Goal: Check status: Check status

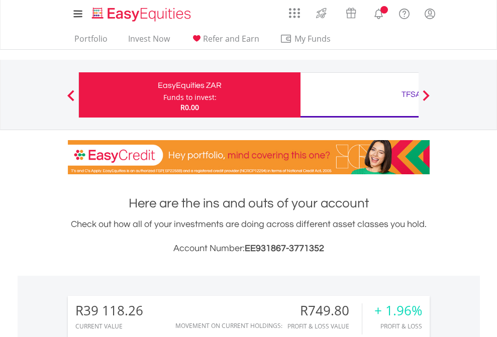
scroll to position [96, 158]
click at [163, 95] on div "Funds to invest:" at bounding box center [189, 97] width 53 height 10
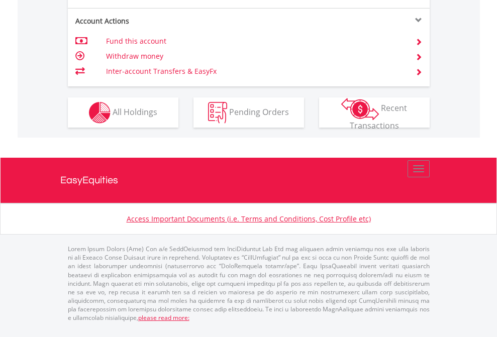
scroll to position [1023, 0]
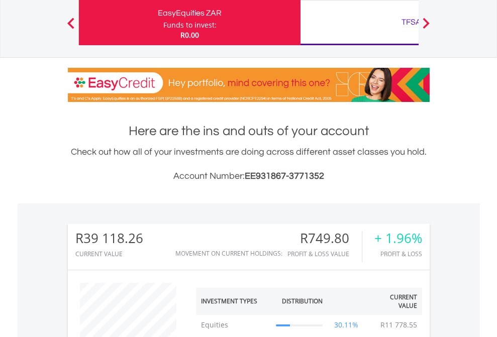
click at [359, 23] on div "TFSA" at bounding box center [410, 22] width 209 height 14
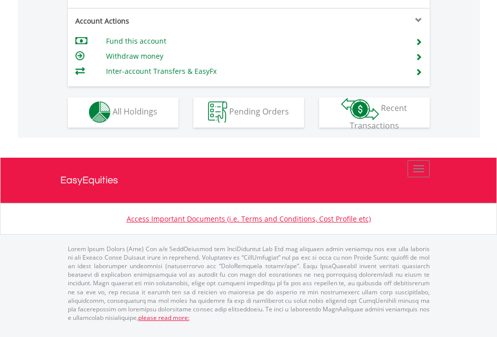
scroll to position [939, 0]
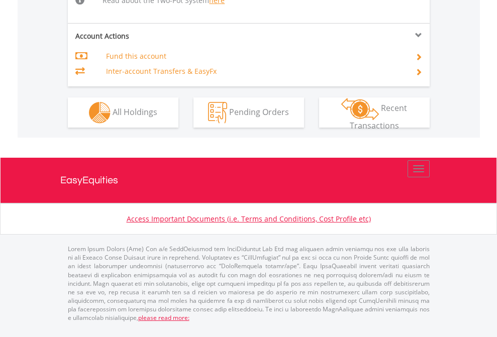
scroll to position [1082, 0]
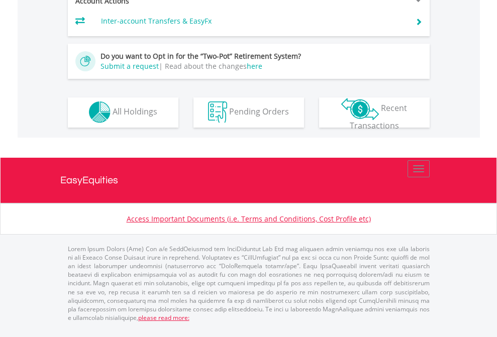
scroll to position [939, 0]
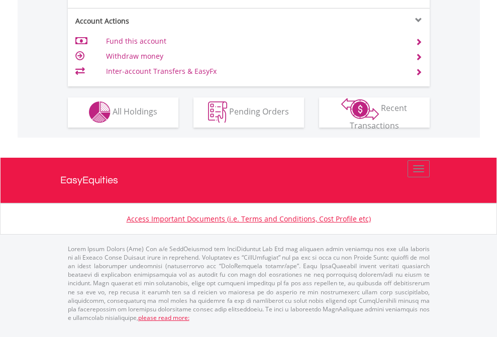
scroll to position [939, 0]
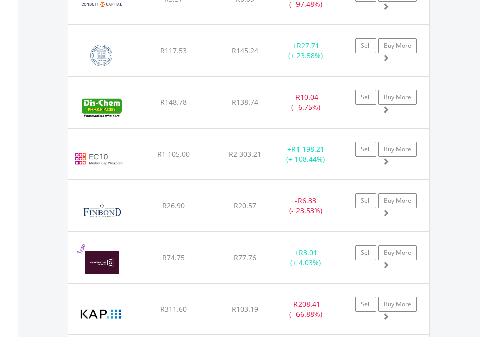
scroll to position [96, 158]
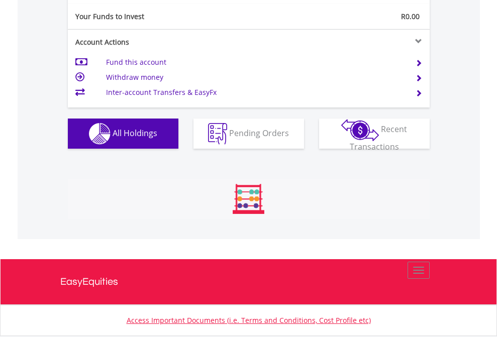
scroll to position [96, 158]
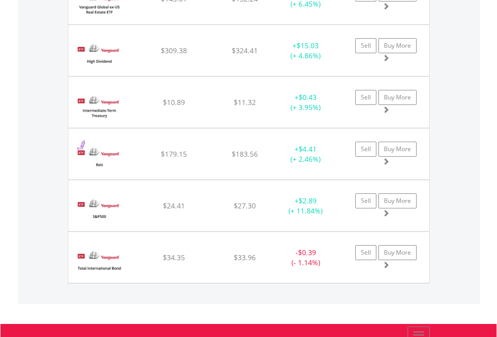
scroll to position [96, 158]
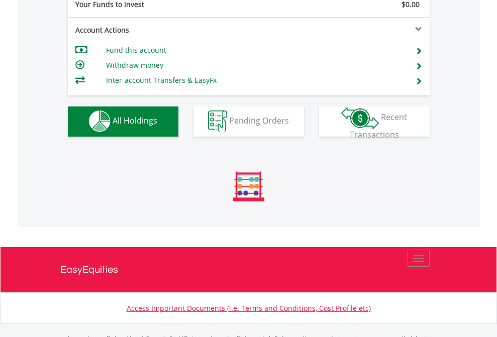
scroll to position [995, 0]
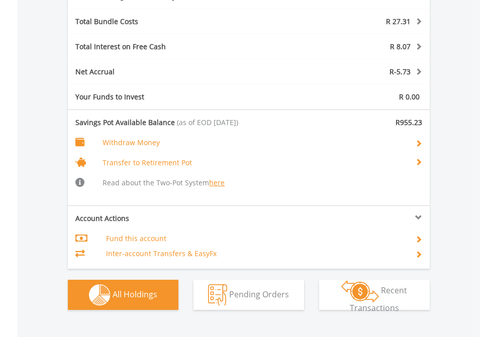
scroll to position [1256, 0]
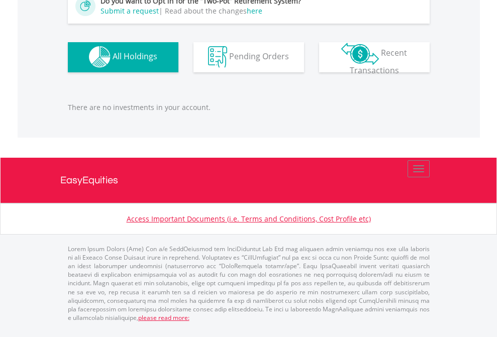
scroll to position [96, 158]
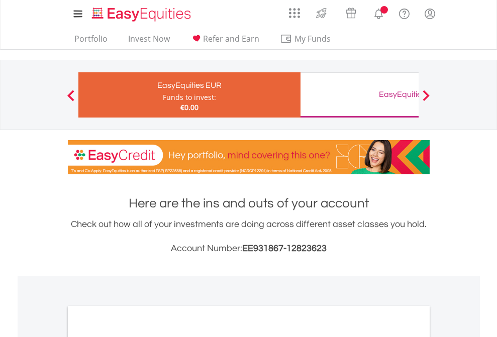
scroll to position [604, 0]
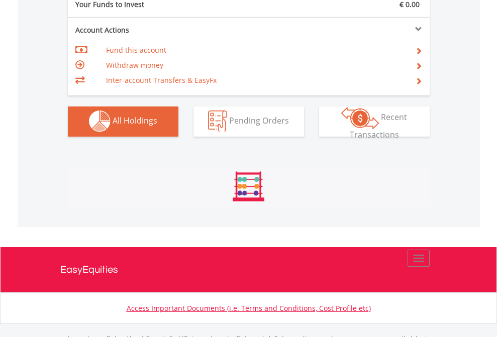
scroll to position [995, 0]
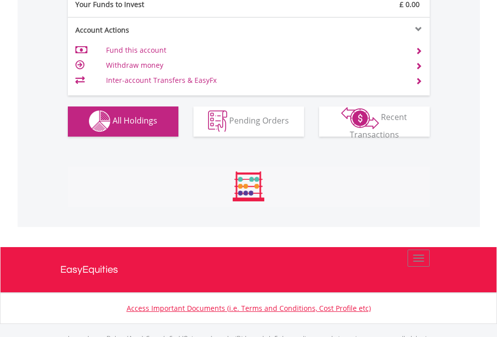
scroll to position [995, 0]
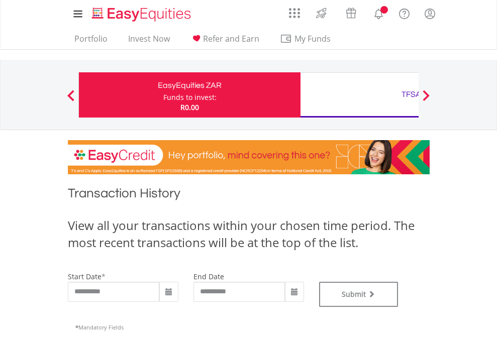
type input "**********"
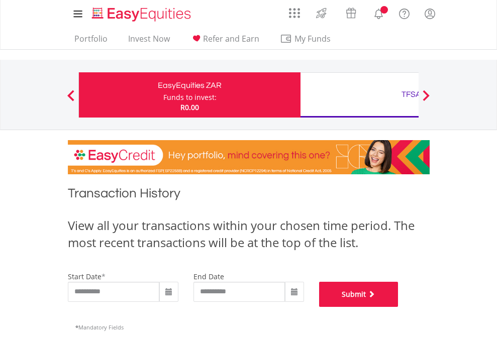
click at [398, 307] on button "Submit" at bounding box center [358, 294] width 79 height 25
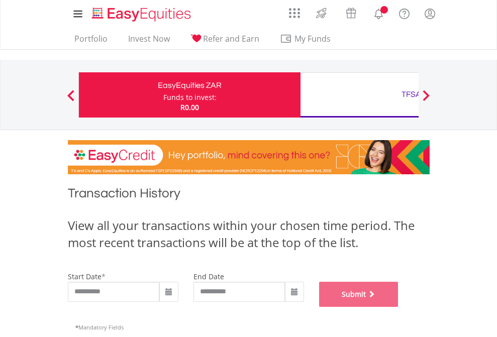
scroll to position [407, 0]
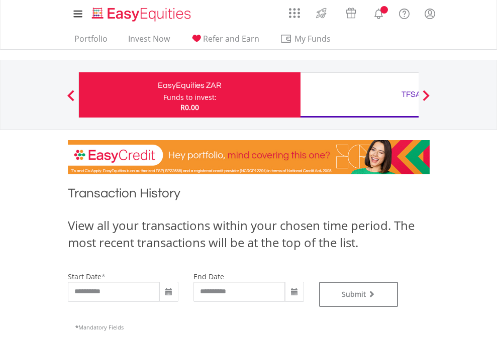
click at [359, 95] on div "TFSA" at bounding box center [410, 94] width 209 height 14
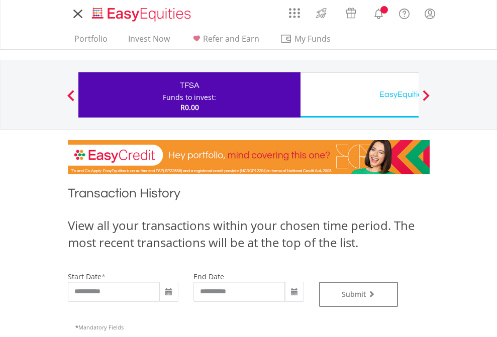
type input "**********"
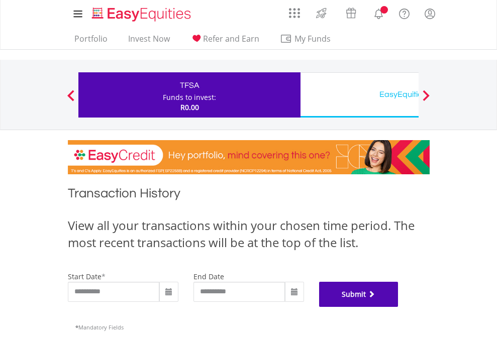
click at [398, 307] on button "Submit" at bounding box center [358, 294] width 79 height 25
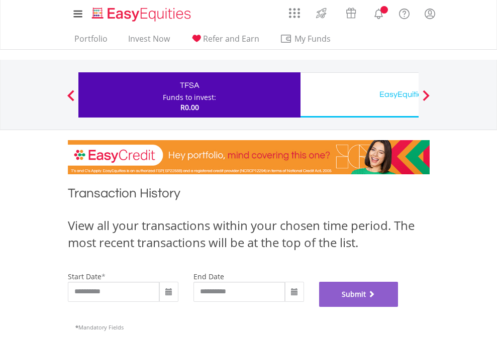
scroll to position [407, 0]
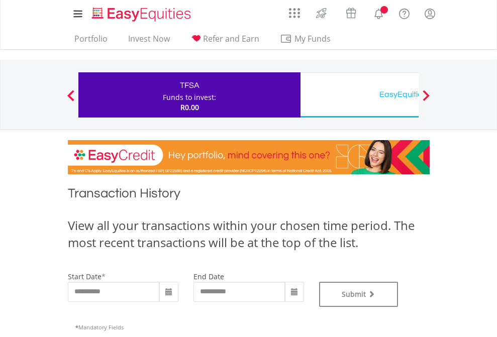
click at [359, 95] on div "EasyEquities USD" at bounding box center [410, 94] width 209 height 14
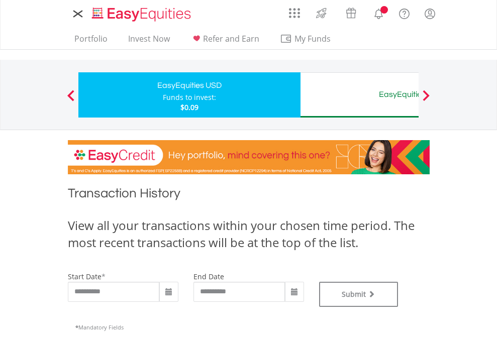
type input "**********"
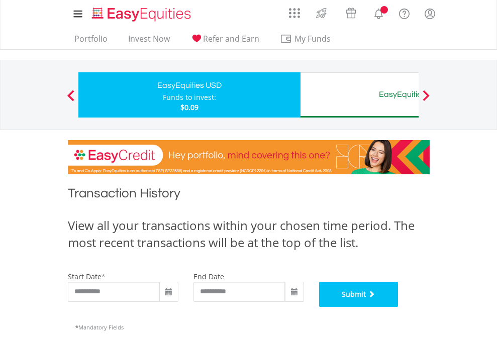
click at [398, 307] on button "Submit" at bounding box center [358, 294] width 79 height 25
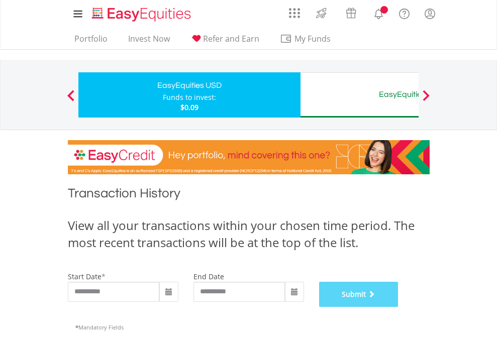
scroll to position [407, 0]
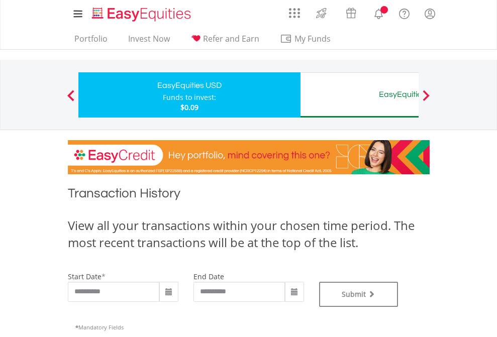
click at [359, 95] on div "EasyEquities AUD" at bounding box center [410, 94] width 209 height 14
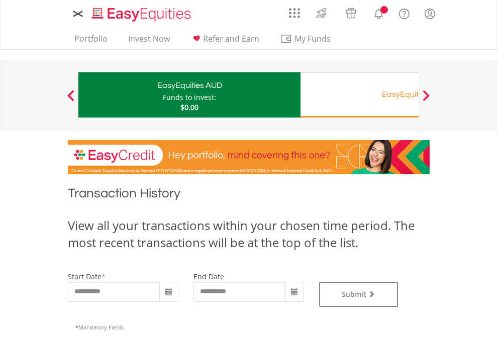
type input "**********"
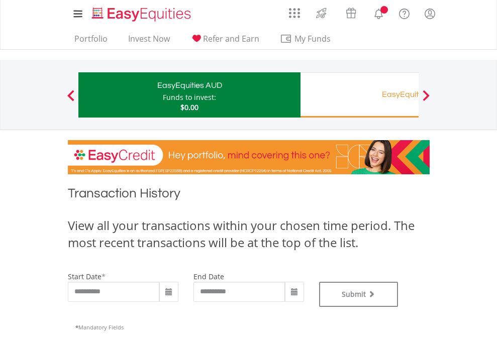
click at [359, 95] on div "EasyEquities RA" at bounding box center [410, 94] width 209 height 14
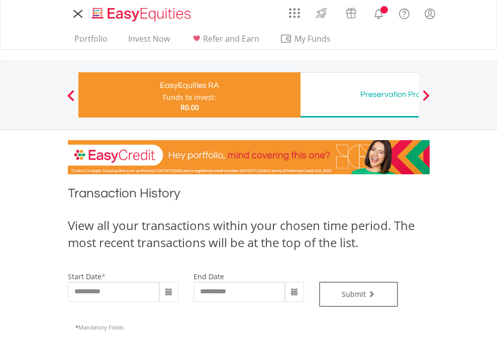
type input "**********"
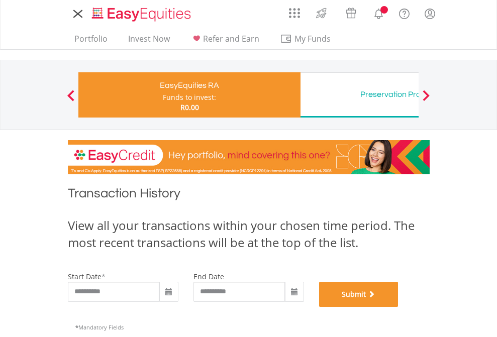
click at [398, 307] on button "Submit" at bounding box center [358, 294] width 79 height 25
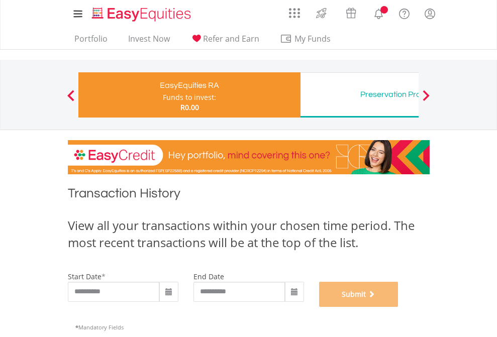
scroll to position [407, 0]
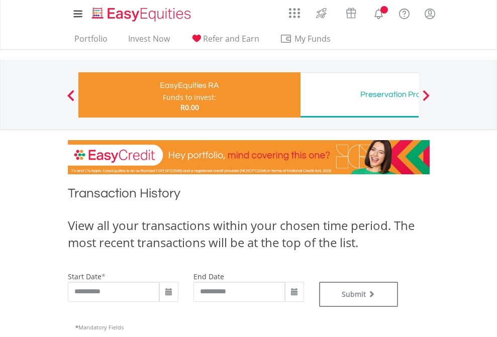
click at [359, 95] on div "Preservation Provident Fund" at bounding box center [410, 94] width 209 height 14
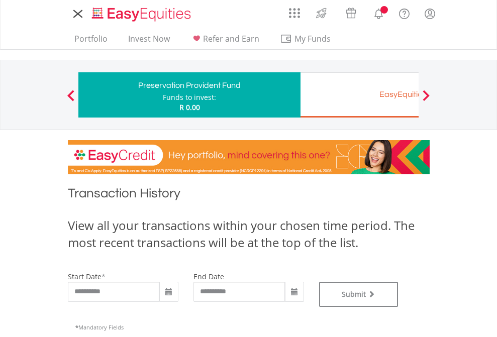
type input "**********"
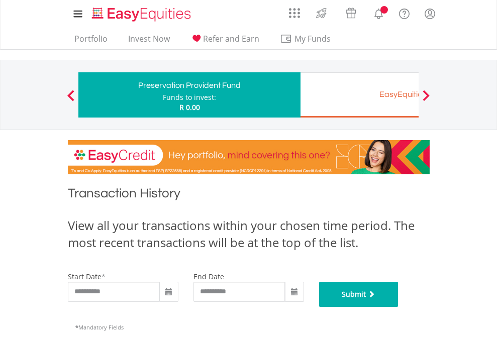
click at [398, 307] on button "Submit" at bounding box center [358, 294] width 79 height 25
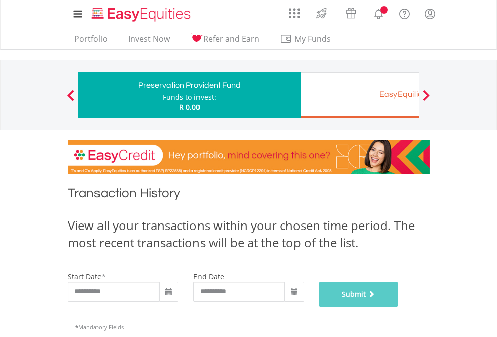
scroll to position [407, 0]
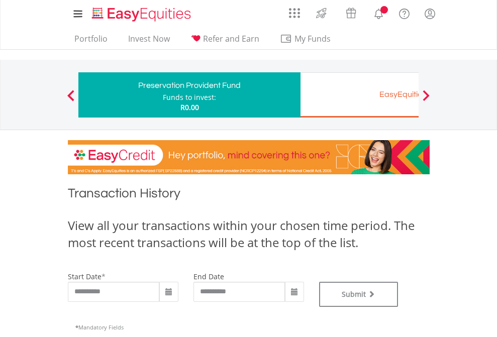
click at [359, 95] on div "EasyEquities EUR" at bounding box center [410, 94] width 209 height 14
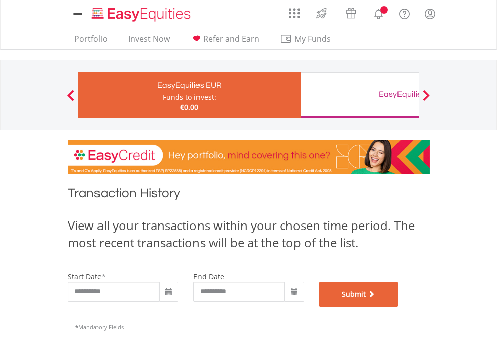
click at [398, 307] on button "Submit" at bounding box center [358, 294] width 79 height 25
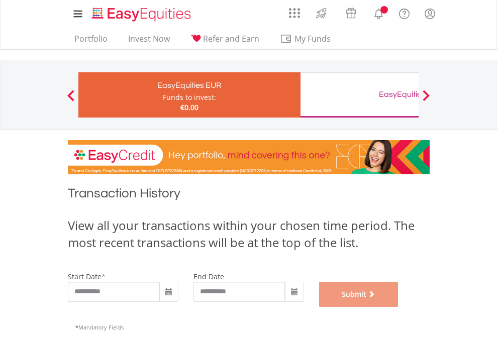
scroll to position [407, 0]
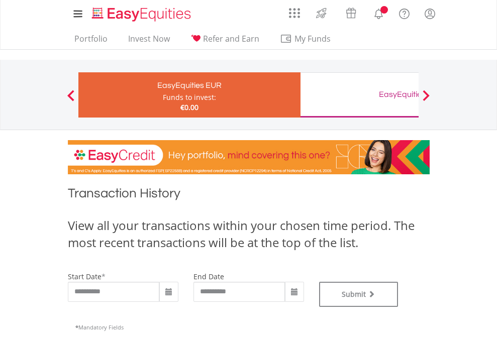
click at [359, 95] on div "EasyEquities GBP" at bounding box center [410, 94] width 209 height 14
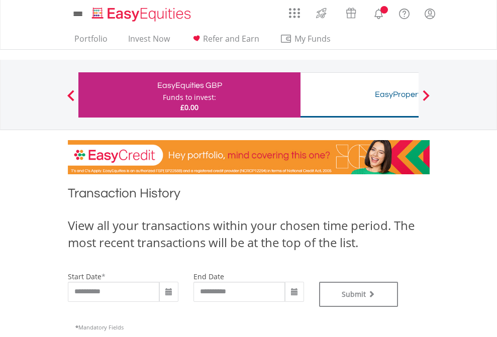
type input "**********"
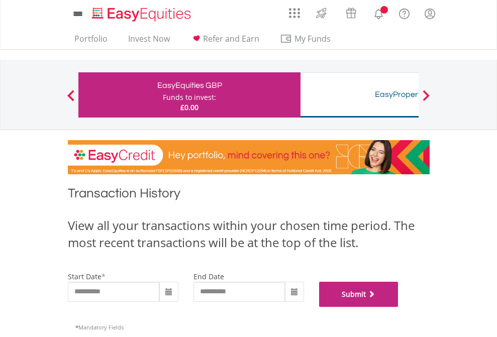
click at [398, 307] on button "Submit" at bounding box center [358, 294] width 79 height 25
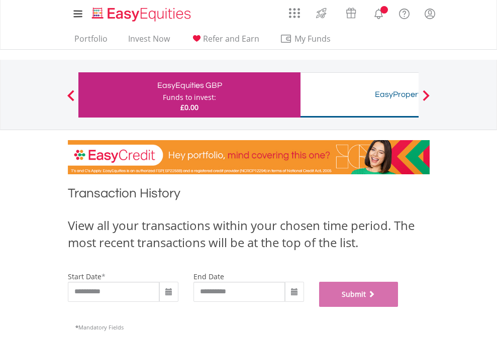
scroll to position [407, 0]
